Goal: Check status: Check status

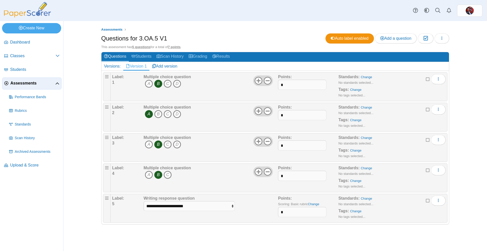
click at [25, 85] on span "Assessments" at bounding box center [32, 84] width 45 height 6
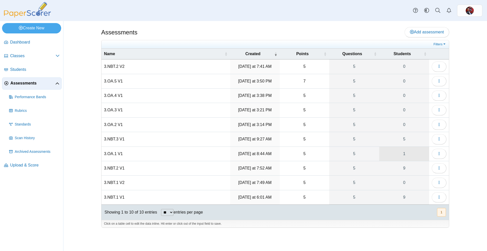
click at [413, 153] on link "1" at bounding box center [404, 154] width 50 height 14
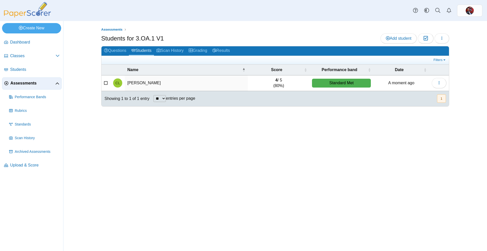
click at [27, 81] on span "Assessments" at bounding box center [32, 84] width 45 height 6
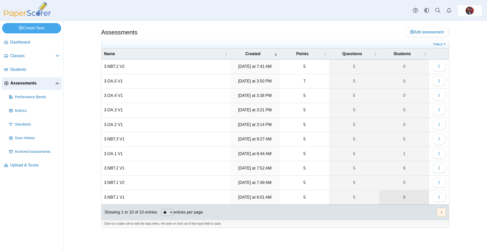
click at [404, 198] on link "9" at bounding box center [404, 198] width 50 height 14
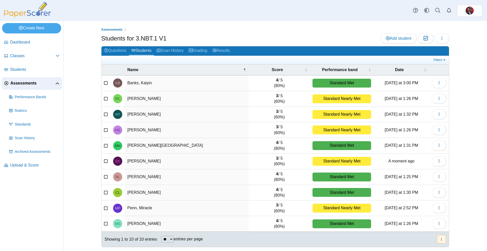
click at [29, 87] on link "Assessments" at bounding box center [32, 84] width 60 height 12
